Goal: Task Accomplishment & Management: Manage account settings

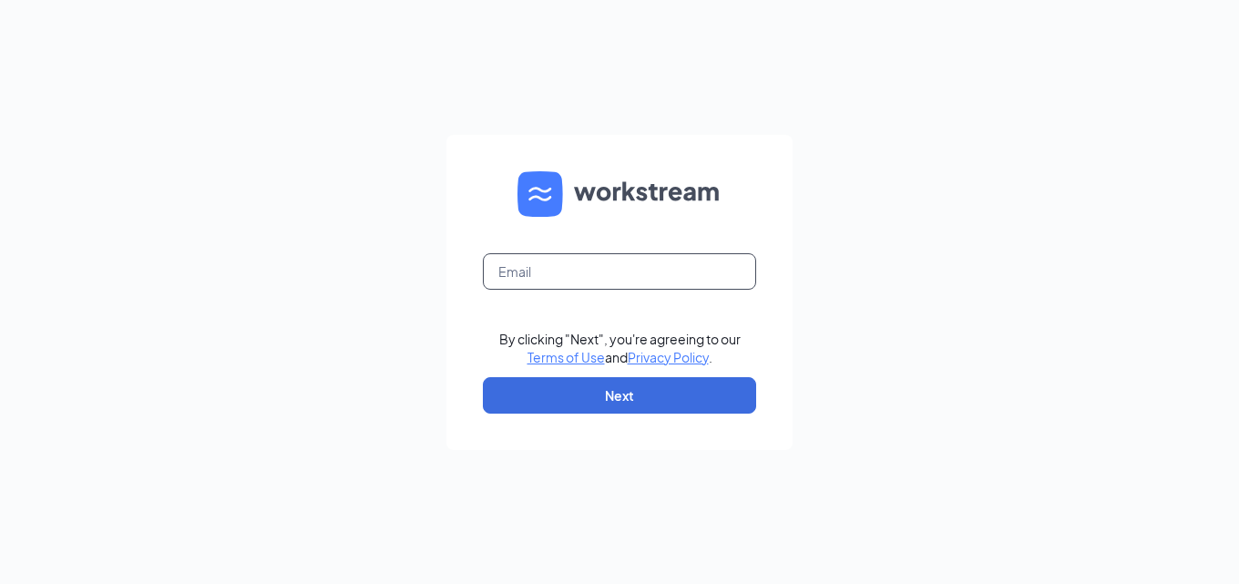
click at [585, 267] on input "text" at bounding box center [619, 271] width 273 height 36
type input "jimmyjohns864@yahoo.com"
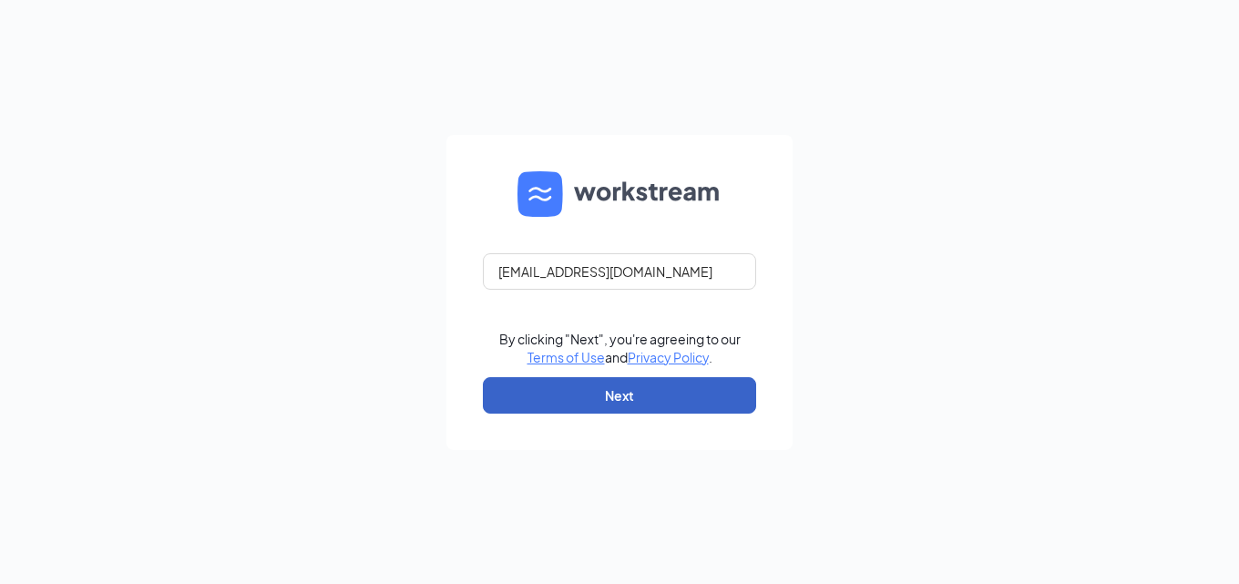
click at [631, 385] on button "Next" at bounding box center [619, 395] width 273 height 36
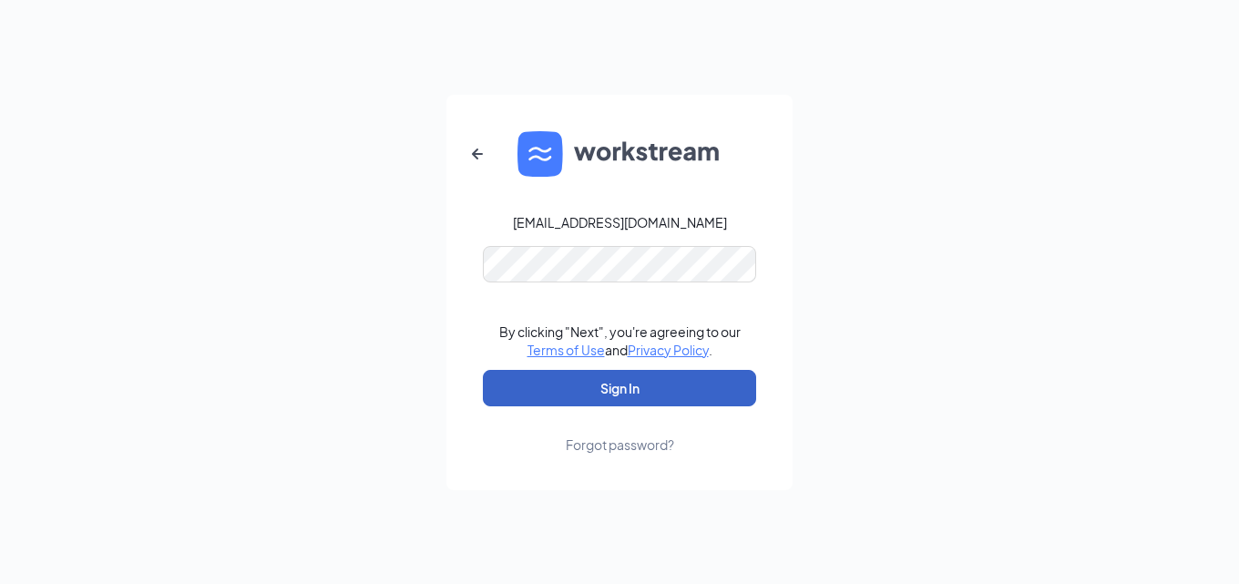
click at [671, 390] on button "Sign In" at bounding box center [619, 388] width 273 height 36
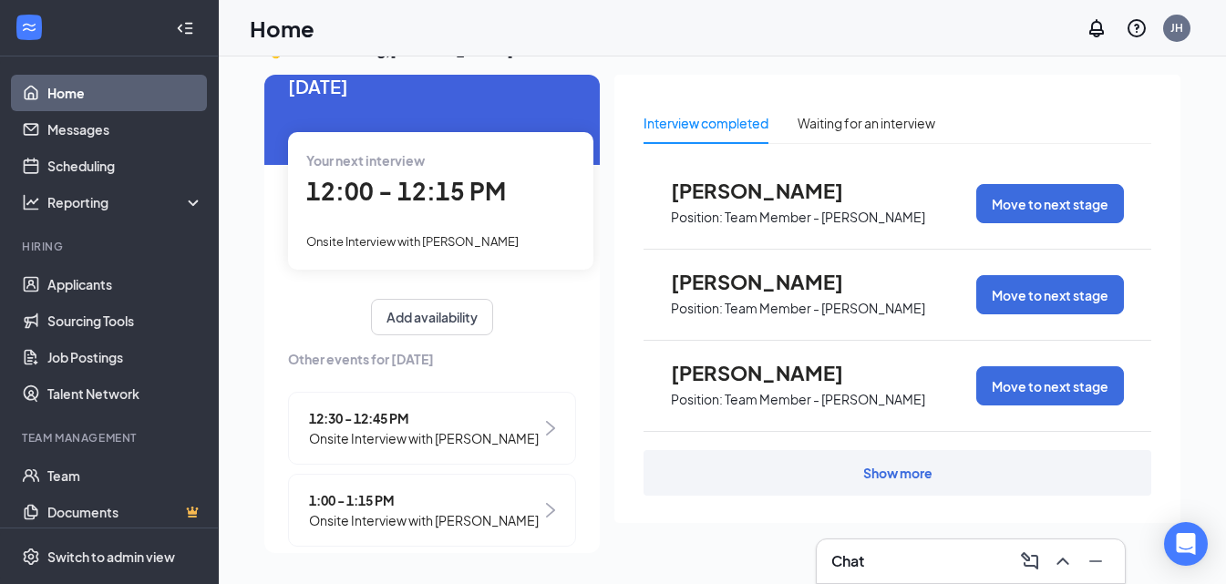
scroll to position [64, 0]
